Goal: Task Accomplishment & Management: Complete application form

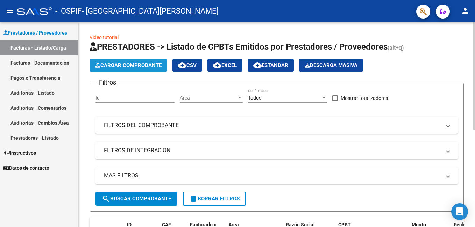
click at [134, 64] on span "Cargar Comprobante" at bounding box center [128, 65] width 66 height 6
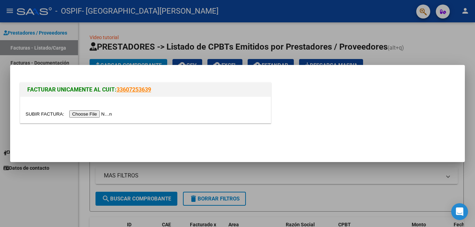
click at [97, 112] on input "file" at bounding box center [70, 113] width 88 height 7
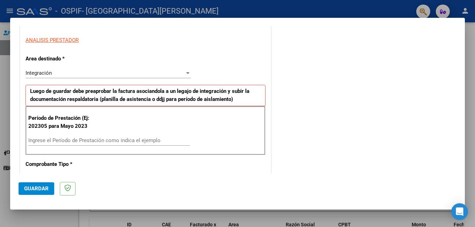
scroll to position [155, 0]
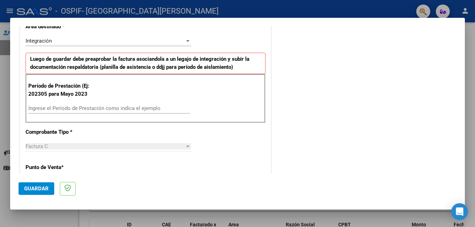
click at [64, 113] on div "Ingrese el Período de Prestación como indica el ejemplo" at bounding box center [108, 108] width 161 height 10
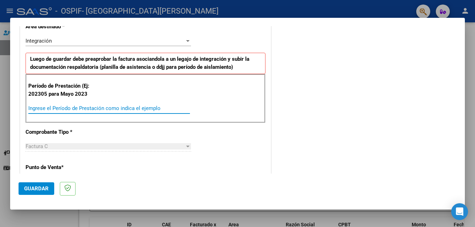
click at [62, 110] on input "Ingrese el Período de Prestación como indica el ejemplo" at bounding box center [108, 108] width 161 height 6
type input "202507"
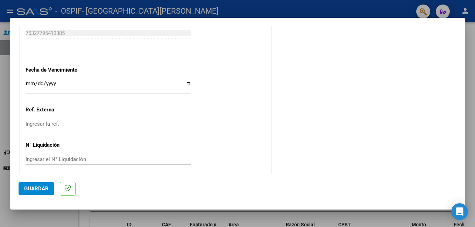
scroll to position [454, 0]
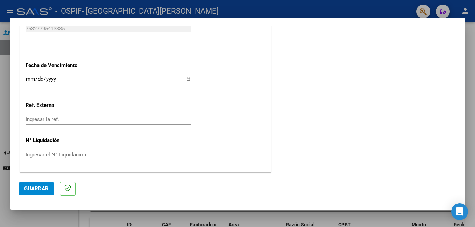
click at [37, 186] on span "Guardar" at bounding box center [36, 189] width 24 height 6
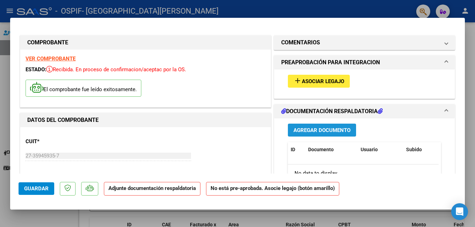
click at [294, 132] on span "Agregar Documento" at bounding box center [321, 130] width 57 height 6
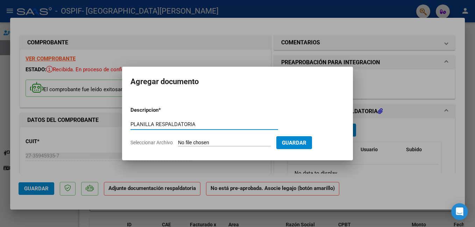
click at [204, 124] on input "PLANILLA RESPALDATORIA" at bounding box center [204, 124] width 148 height 6
type input "PLANILLA RESPALDATORIA JULIO"
click at [207, 144] on input "Seleccionar Archivo" at bounding box center [224, 143] width 93 height 7
type input "C:\fakepath\PLANILLA DE ASISTENCIA [PERSON_NAME].jpeg"
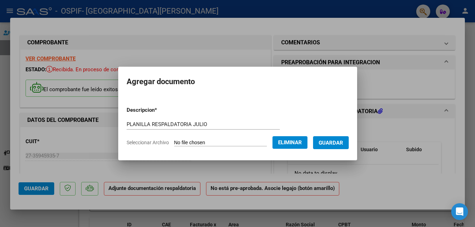
click at [343, 144] on span "Guardar" at bounding box center [330, 143] width 24 height 6
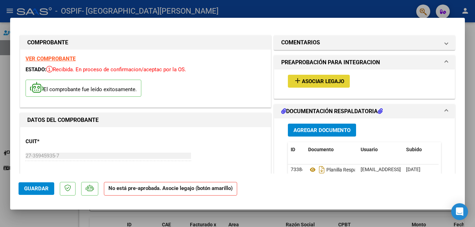
click at [296, 80] on mat-icon "add" at bounding box center [297, 81] width 8 height 8
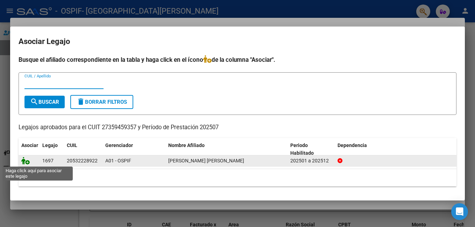
click at [26, 160] on icon at bounding box center [25, 161] width 8 height 8
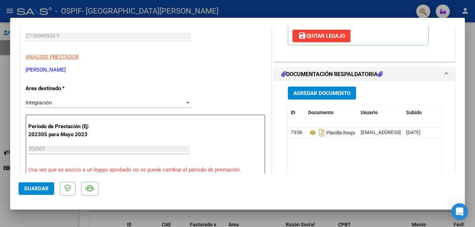
scroll to position [125, 0]
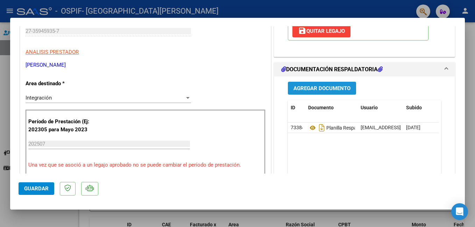
click at [317, 87] on span "Agregar Documento" at bounding box center [321, 88] width 57 height 6
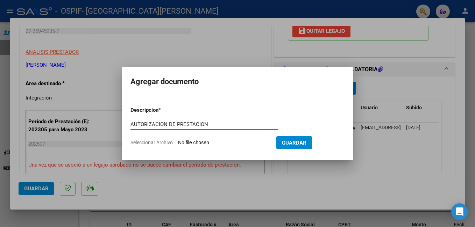
type input "AUTORIZACION DE PRESTACION"
click at [251, 141] on input "Seleccionar Archivo" at bounding box center [224, 143] width 93 height 7
type input "C:\fakepath\AUTORIZACION [PERSON_NAME] [PERSON_NAME].jpeg"
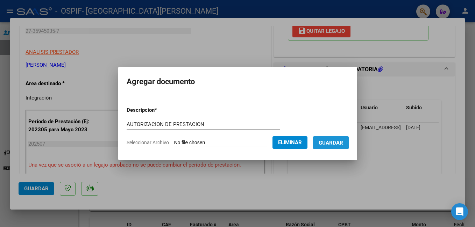
click at [347, 139] on button "Guardar" at bounding box center [331, 142] width 36 height 13
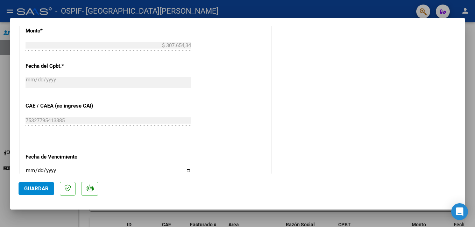
scroll to position [425, 0]
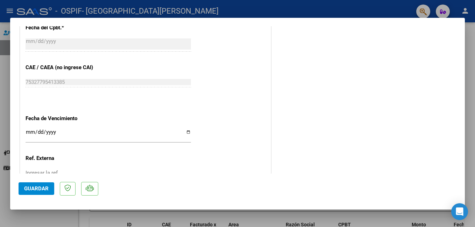
click at [31, 191] on span "Guardar" at bounding box center [36, 189] width 24 height 6
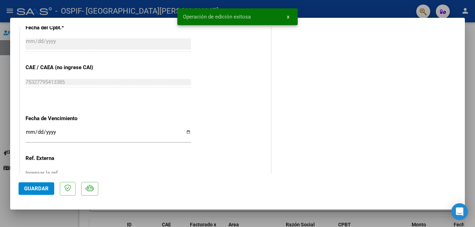
scroll to position [0, 0]
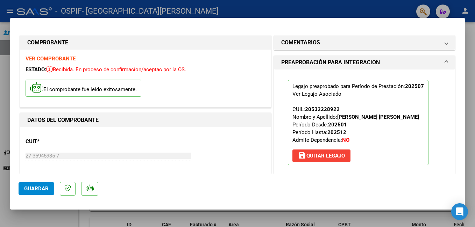
click at [55, 9] on div at bounding box center [237, 113] width 475 height 227
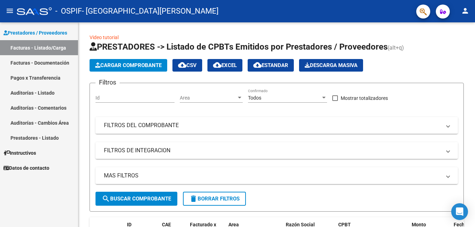
click at [46, 64] on link "Facturas - Documentación" at bounding box center [39, 62] width 78 height 15
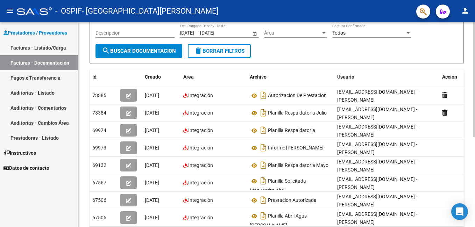
scroll to position [160, 0]
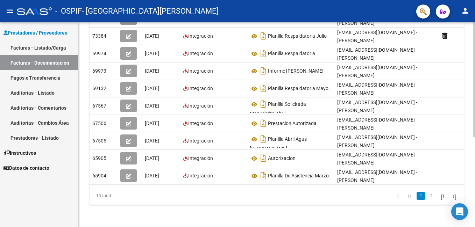
click at [473, 227] on html "menu - OSPIF - [GEOGRAPHIC_DATA][PERSON_NAME] person Prestadores / Proveedores …" at bounding box center [237, 113] width 475 height 227
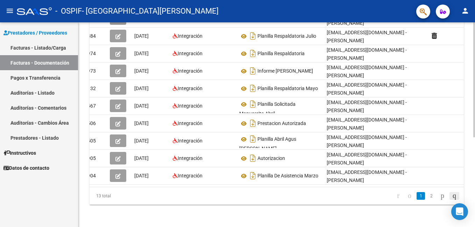
click at [453, 198] on icon "go to last page" at bounding box center [454, 196] width 6 height 8
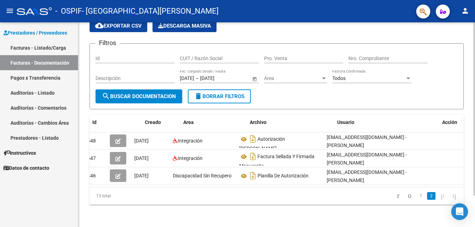
scroll to position [0, 0]
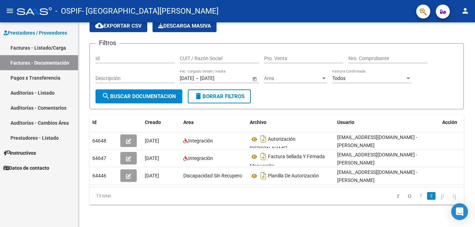
click at [30, 77] on link "Pagos x Transferencia" at bounding box center [39, 77] width 78 height 15
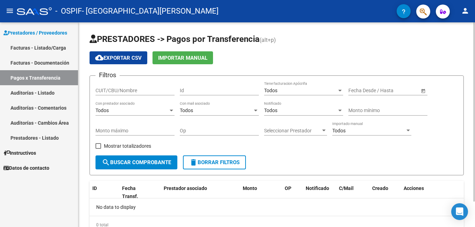
scroll to position [29, 0]
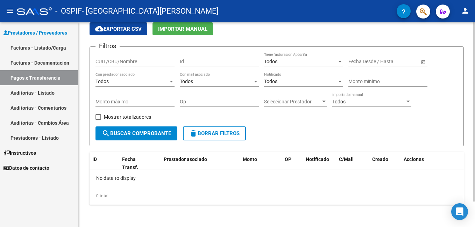
click at [474, 102] on html "menu - OSPIF - [GEOGRAPHIC_DATA][PERSON_NAME] person Prestadores / Proveedores …" at bounding box center [237, 113] width 475 height 227
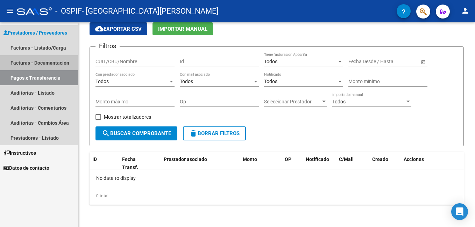
click at [42, 66] on link "Facturas - Documentación" at bounding box center [39, 62] width 78 height 15
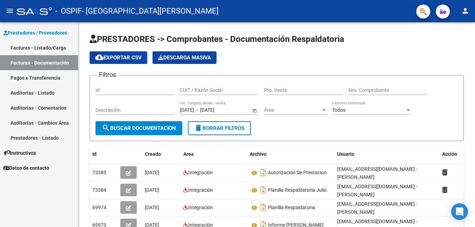
click at [37, 45] on link "Facturas - Listado/Carga" at bounding box center [39, 47] width 78 height 15
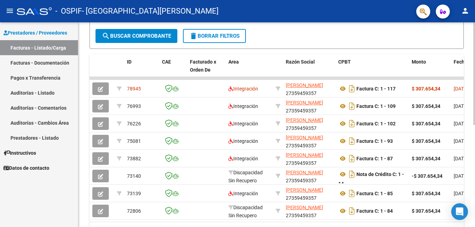
scroll to position [174, 0]
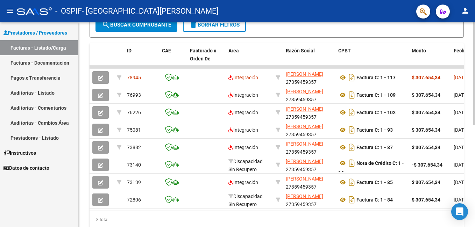
click at [474, 120] on html "menu - OSPIF - [PERSON_NAME][GEOGRAPHIC_DATA] person Prestadores / Proveedores …" at bounding box center [237, 113] width 475 height 227
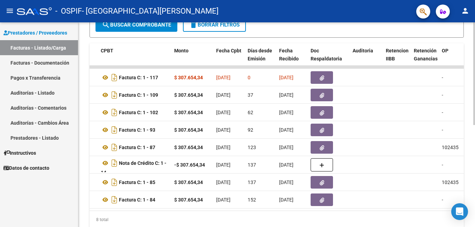
scroll to position [0, 229]
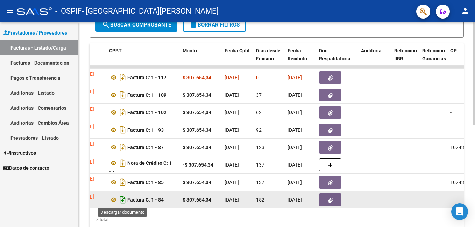
click at [125, 200] on icon "Descargar documento" at bounding box center [122, 199] width 9 height 11
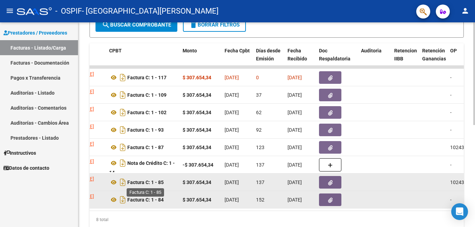
click at [132, 181] on strong "Factura C: 1 - 85" at bounding box center [145, 183] width 36 height 6
click at [121, 184] on icon "Descargar documento" at bounding box center [122, 182] width 9 height 11
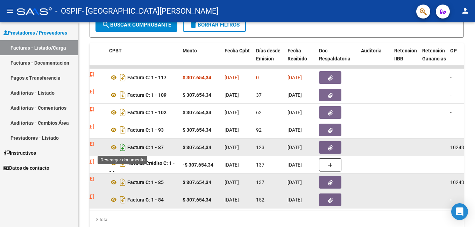
click at [123, 147] on icon "Descargar documento" at bounding box center [122, 147] width 9 height 11
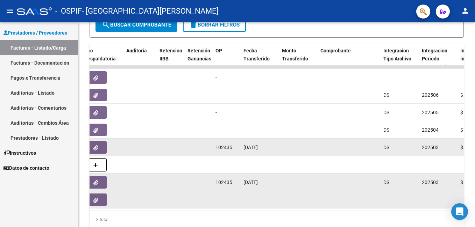
scroll to position [0, 0]
